Goal: Find specific page/section: Find specific page/section

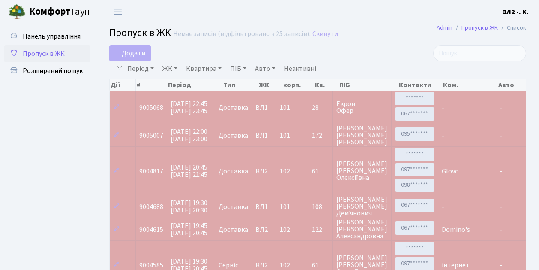
select select "25"
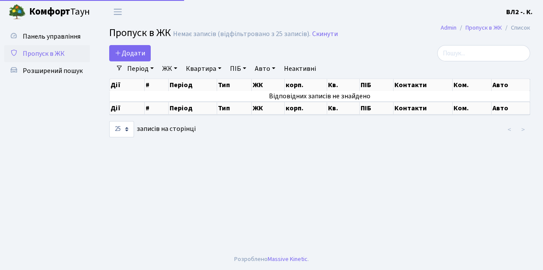
select select "25"
click at [68, 72] on span "Розширений пошук" at bounding box center [53, 70] width 60 height 9
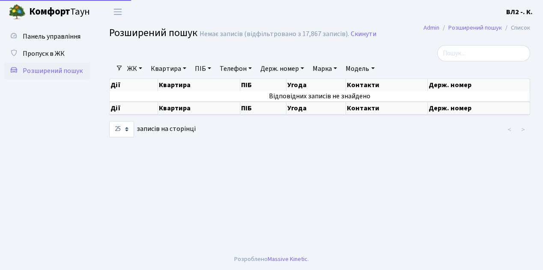
select select "25"
click at [171, 69] on link "Квартира" at bounding box center [168, 68] width 42 height 15
type input "63"
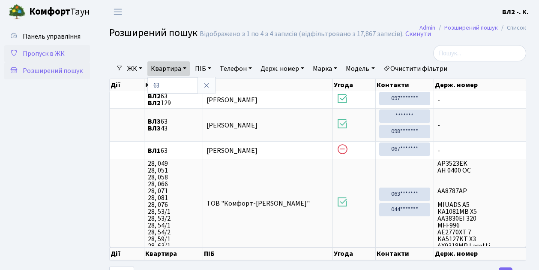
click at [57, 51] on span "Пропуск в ЖК" at bounding box center [44, 53] width 42 height 9
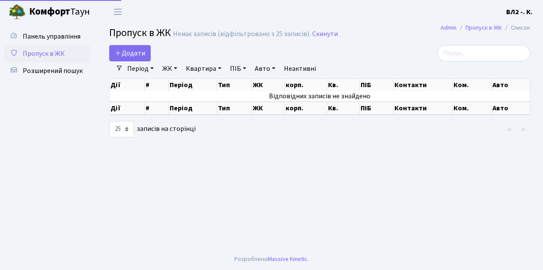
select select "25"
